Goal: Find specific page/section: Find specific page/section

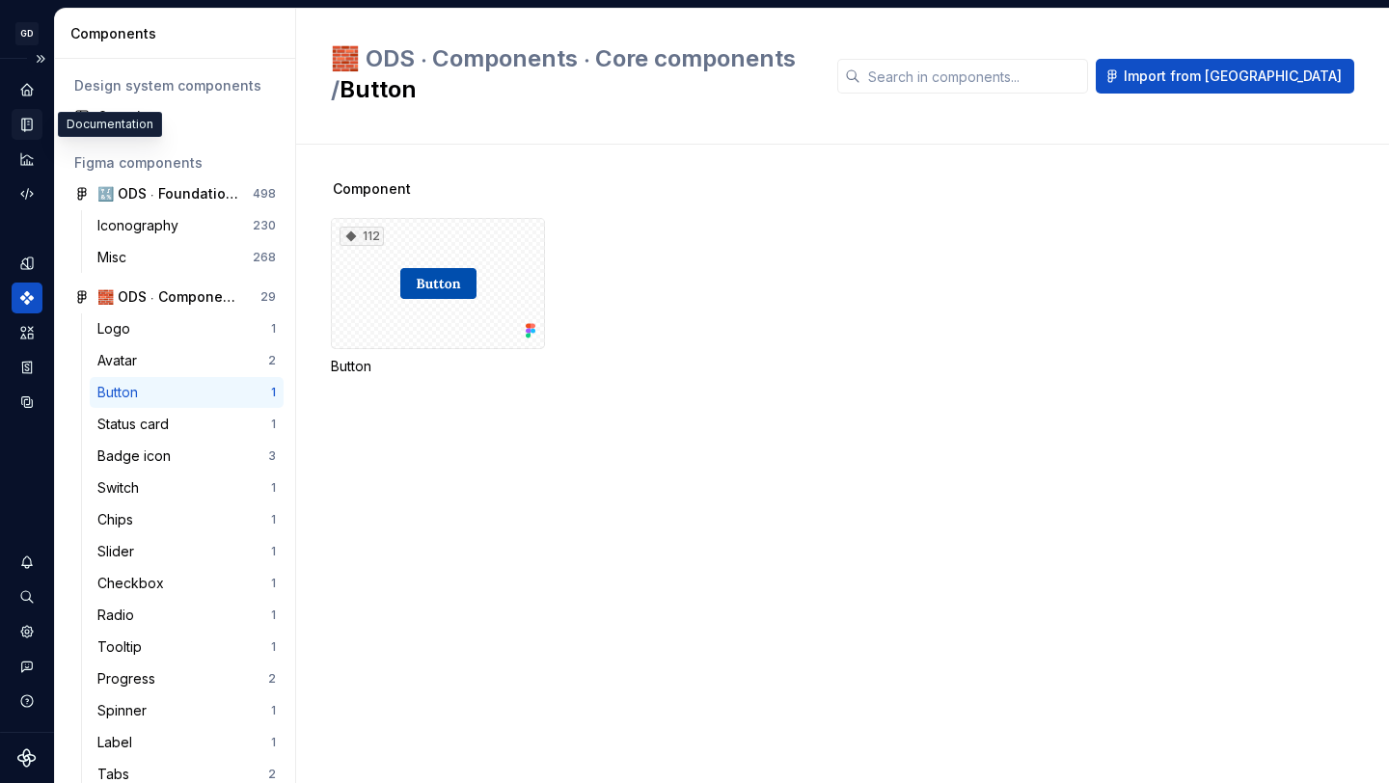
click at [32, 137] on div "Documentation" at bounding box center [27, 124] width 31 height 31
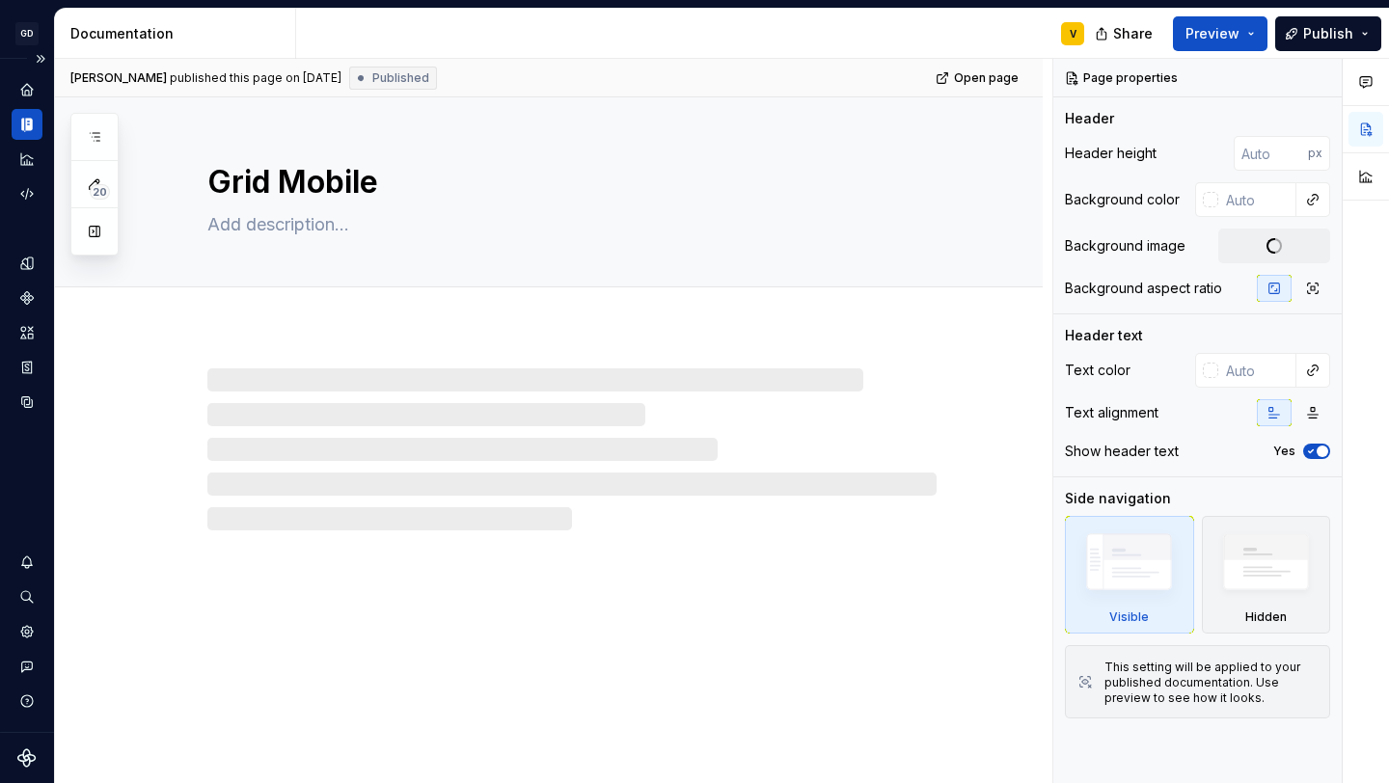
type textarea "*"
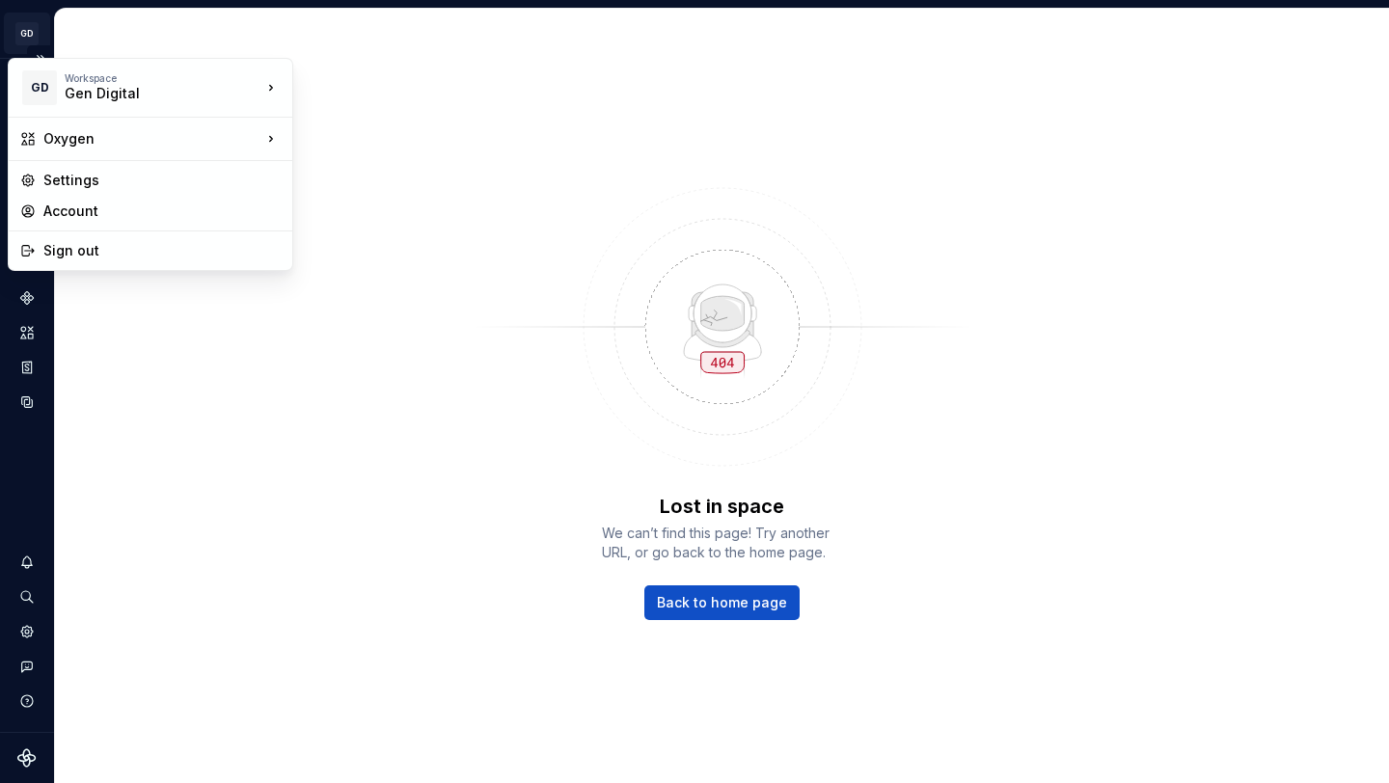
click at [27, 26] on html "GD Oxygen V Design system data Lost in space We can’t find this page! Try anoth…" at bounding box center [694, 391] width 1389 height 783
click at [68, 256] on div "Sign out" at bounding box center [161, 250] width 237 height 19
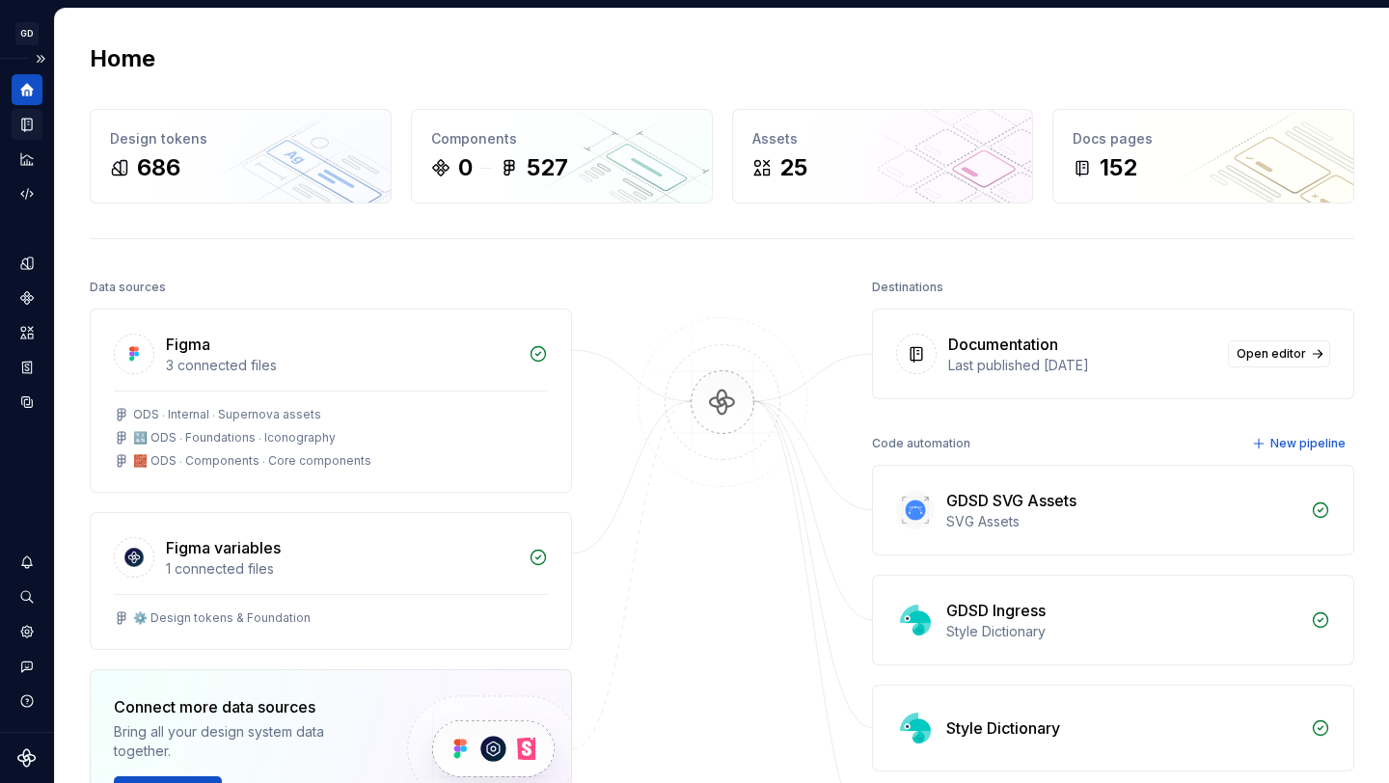
click at [23, 121] on icon "Documentation" at bounding box center [26, 124] width 17 height 17
